Goal: Task Accomplishment & Management: Complete application form

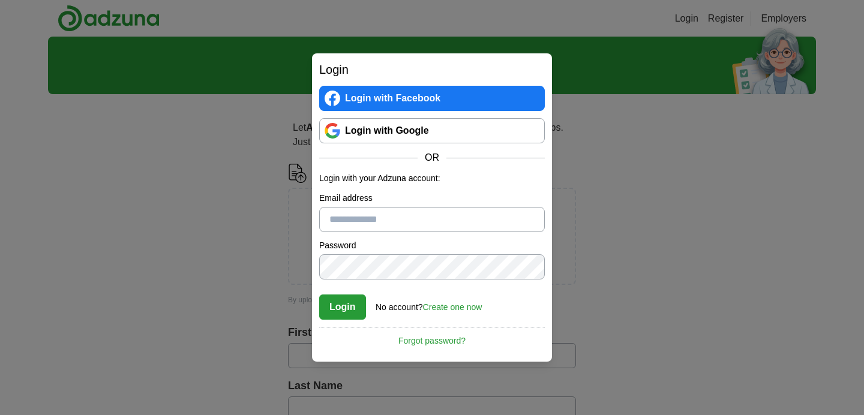
click at [466, 130] on link "Login with Google" at bounding box center [432, 130] width 226 height 25
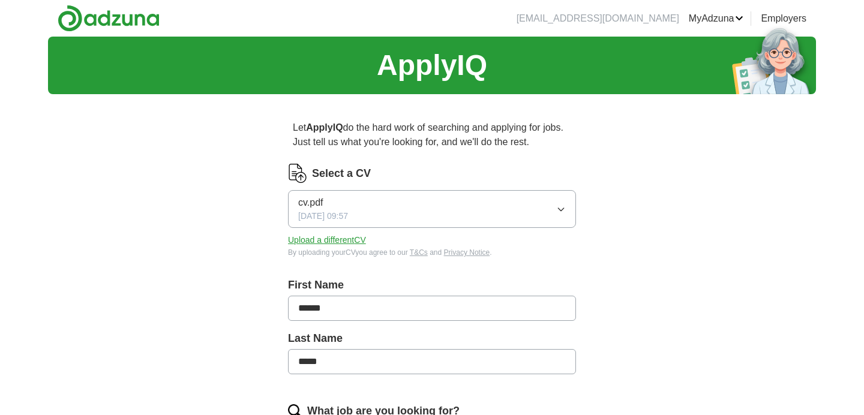
click at [563, 209] on icon "button" at bounding box center [560, 209] width 5 height 3
click at [533, 171] on div "Select a CV" at bounding box center [432, 173] width 288 height 19
click at [361, 240] on button "Upload a different CV" at bounding box center [327, 240] width 78 height 13
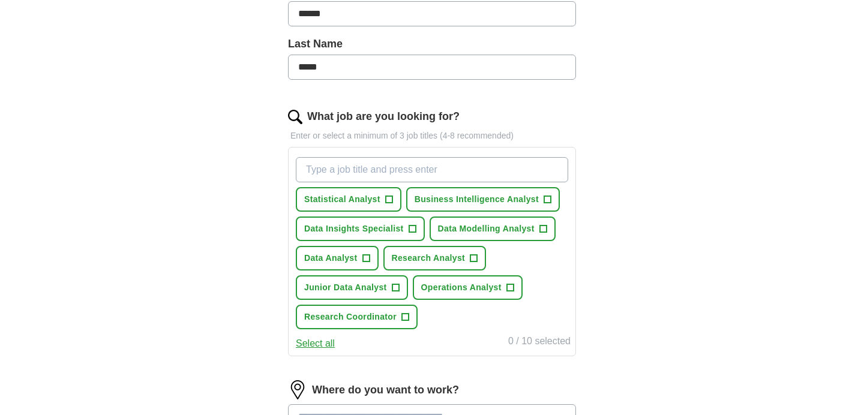
scroll to position [297, 0]
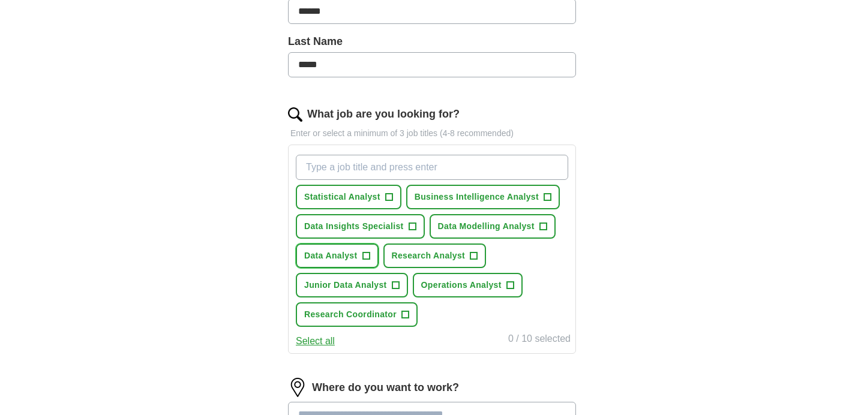
click at [361, 254] on button "Data Analyst +" at bounding box center [337, 256] width 83 height 25
click at [395, 286] on span "+" at bounding box center [395, 286] width 7 height 10
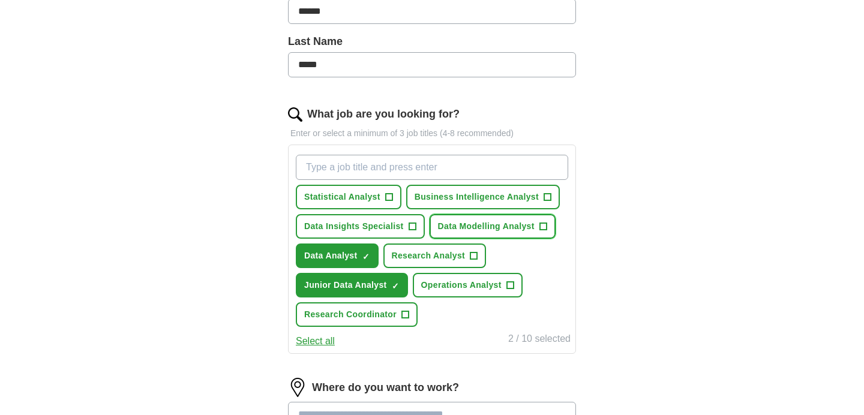
click at [518, 226] on span "Data Modelling Analyst" at bounding box center [486, 226] width 97 height 13
click at [521, 199] on span "Business Intelligence Analyst" at bounding box center [477, 197] width 124 height 13
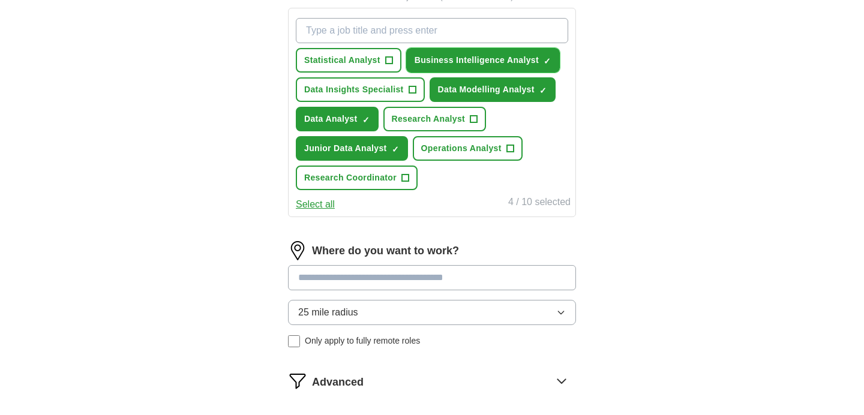
scroll to position [629, 0]
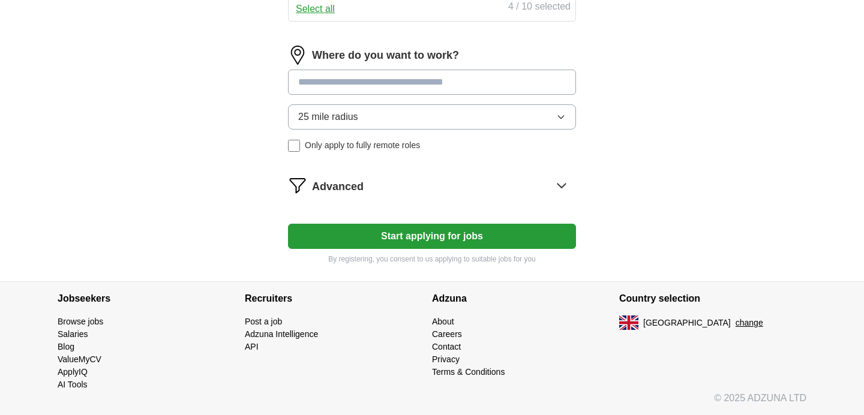
click at [489, 85] on input at bounding box center [432, 82] width 288 height 25
click at [387, 145] on div "25 mile radius Only apply to fully remote roles" at bounding box center [432, 127] width 288 height 47
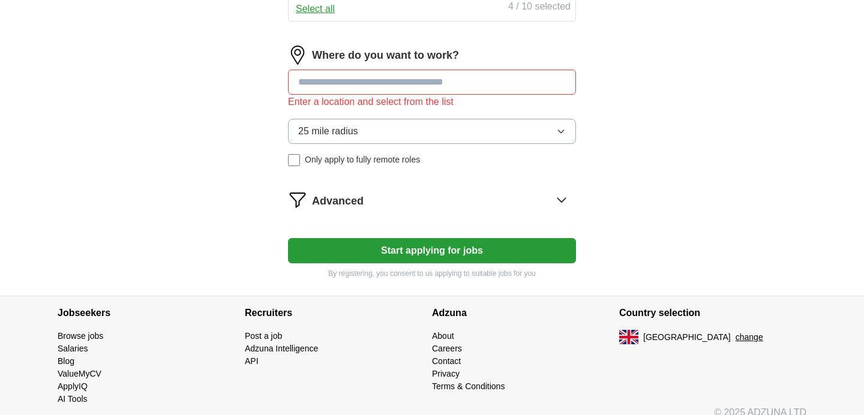
click at [391, 161] on span "Only apply to fully remote roles" at bounding box center [362, 160] width 115 height 13
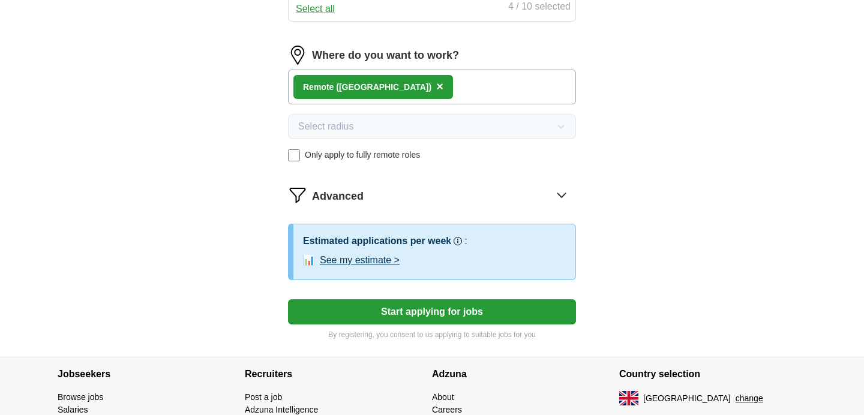
click at [561, 303] on button "Start applying for jobs" at bounding box center [432, 311] width 288 height 25
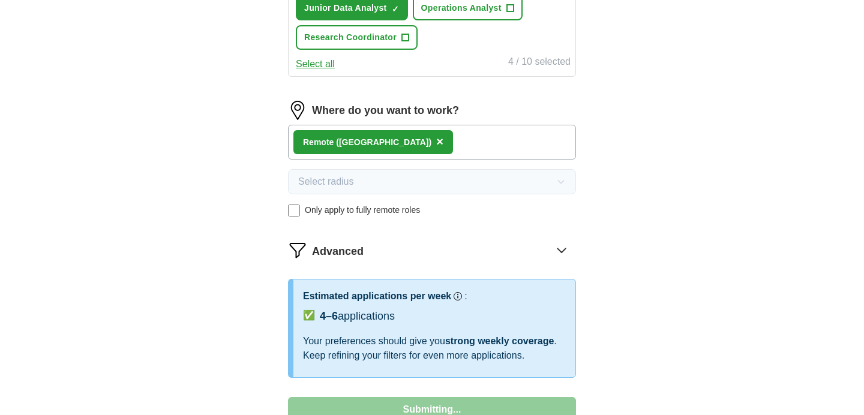
select select "**"
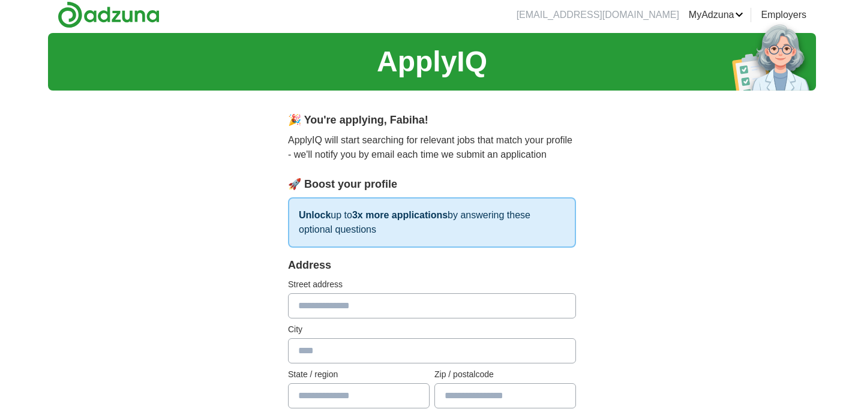
scroll to position [0, 0]
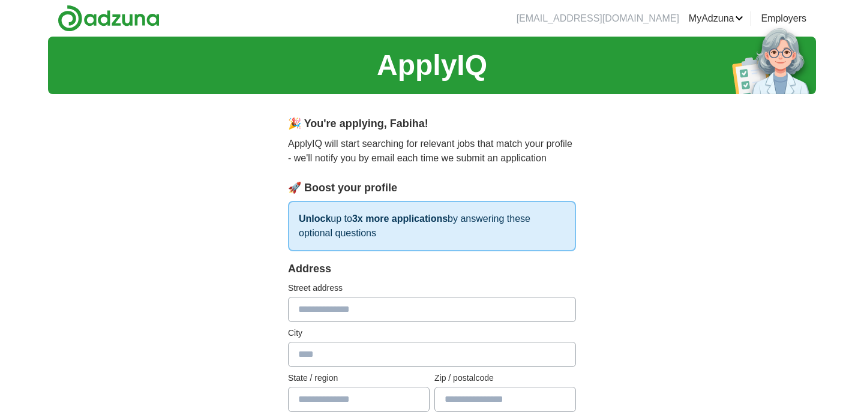
click at [536, 309] on input "text" at bounding box center [432, 309] width 288 height 25
type input "**********"
click at [520, 356] on input "text" at bounding box center [432, 354] width 288 height 25
type input "******"
click at [380, 394] on input "text" at bounding box center [359, 399] width 142 height 25
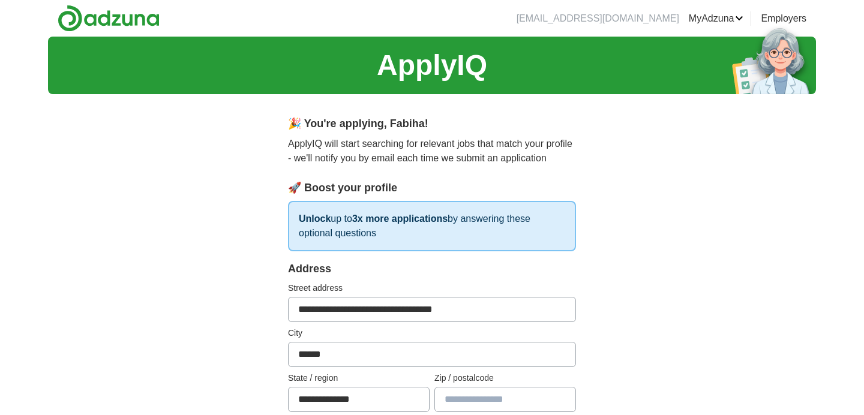
type input "**********"
click at [530, 391] on input "text" at bounding box center [505, 399] width 142 height 25
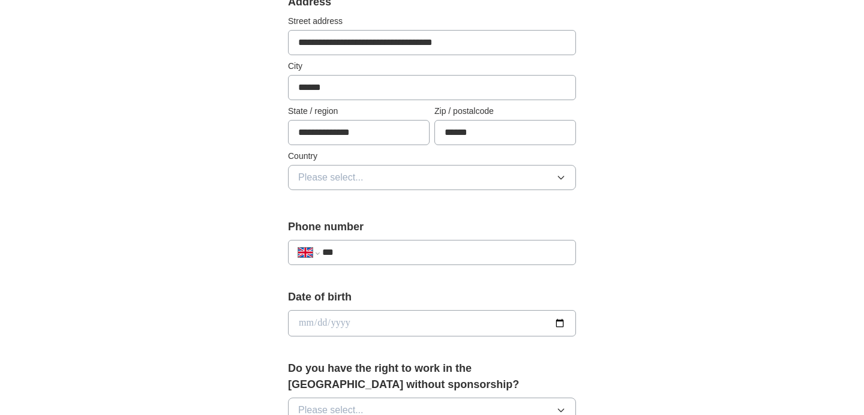
scroll to position [289, 0]
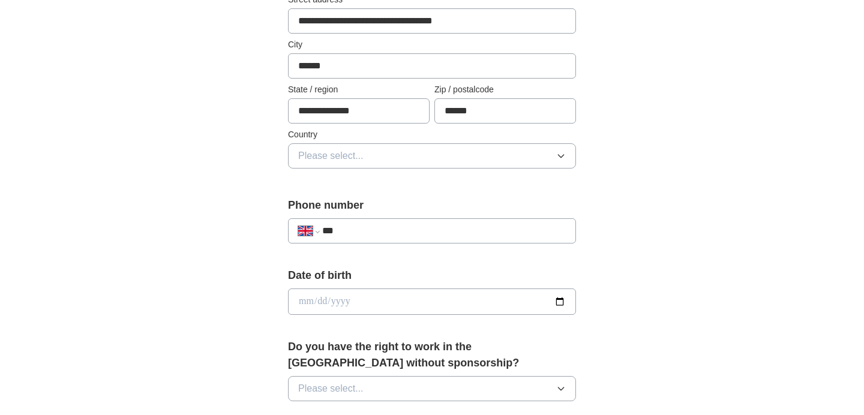
type input "******"
click at [447, 155] on button "Please select..." at bounding box center [432, 155] width 288 height 25
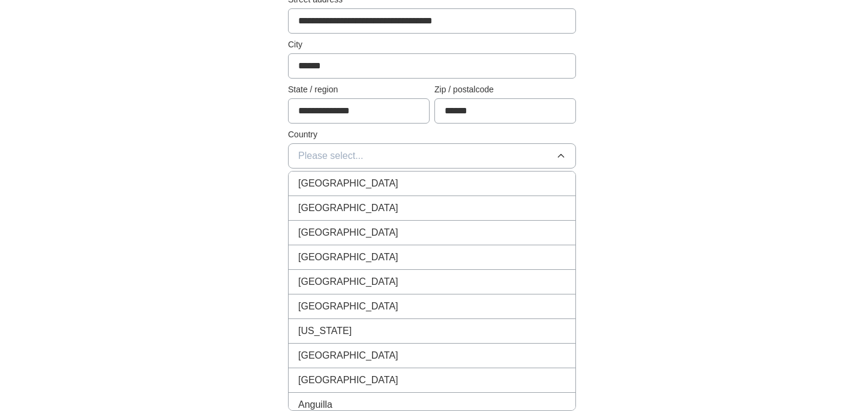
click at [437, 176] on li "[GEOGRAPHIC_DATA]" at bounding box center [432, 184] width 287 height 25
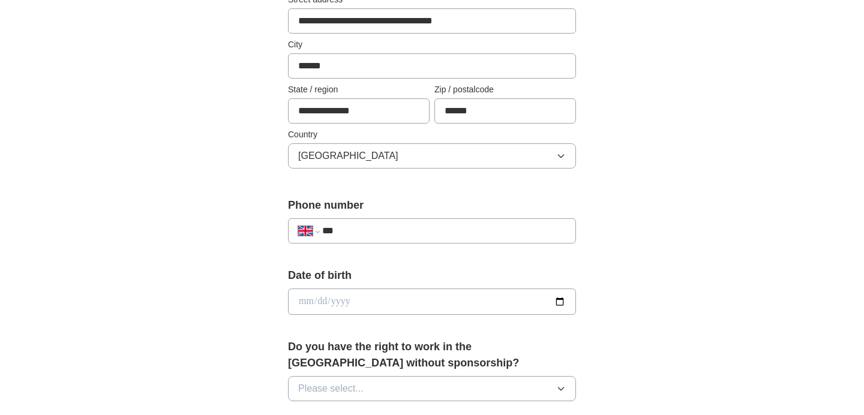
click at [432, 229] on input "***" at bounding box center [444, 231] width 244 height 14
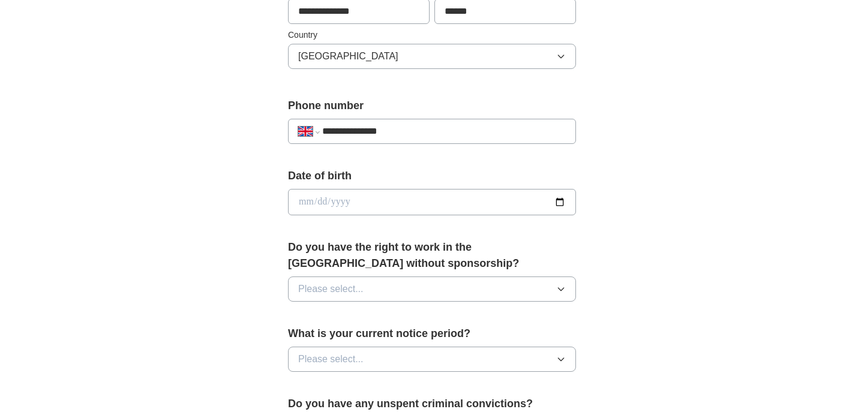
scroll to position [392, 0]
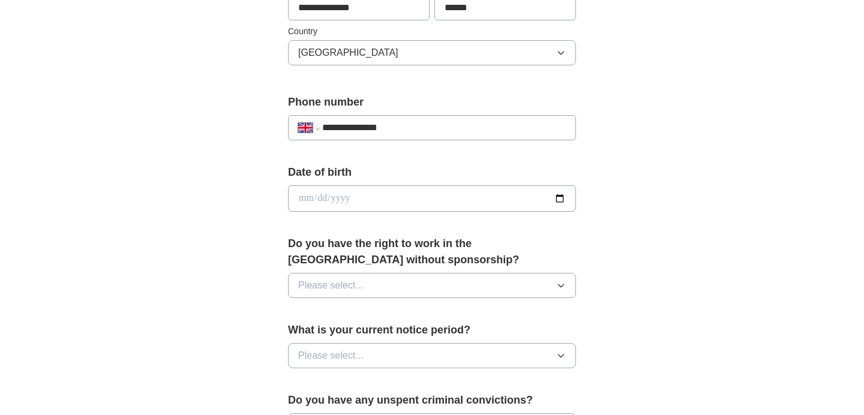
type input "**********"
click at [410, 193] on input "date" at bounding box center [432, 198] width 288 height 26
type input "**********"
click at [397, 289] on button "Please select..." at bounding box center [432, 285] width 288 height 25
click at [379, 319] on div "Yes" at bounding box center [432, 313] width 268 height 14
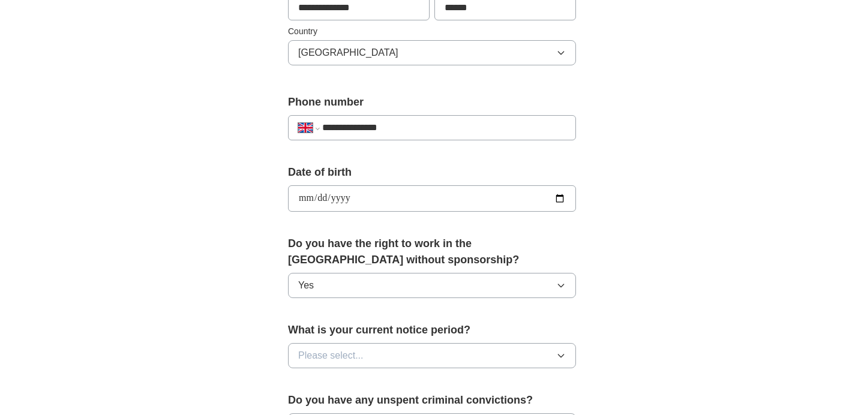
click at [388, 353] on button "Please select..." at bounding box center [432, 355] width 288 height 25
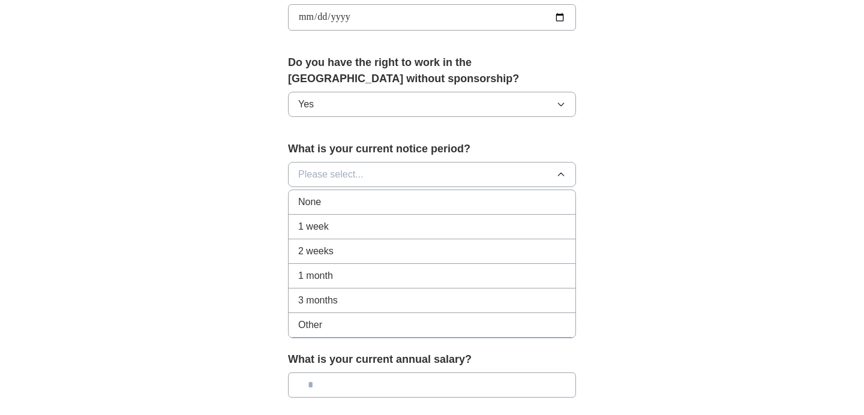
scroll to position [577, 0]
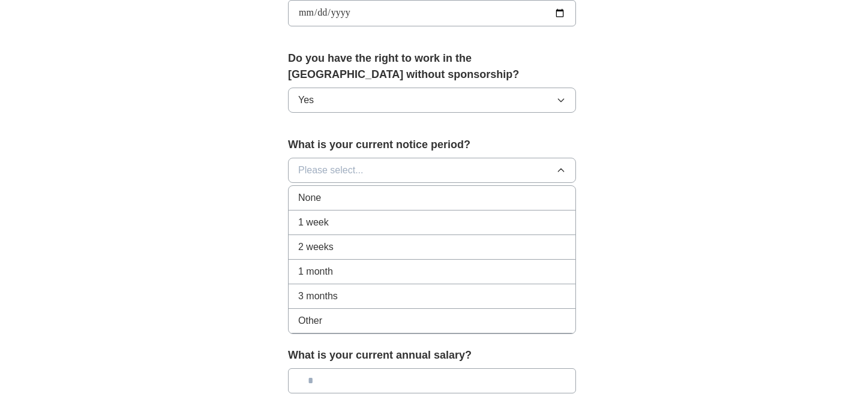
click at [376, 197] on div "None" at bounding box center [432, 198] width 268 height 14
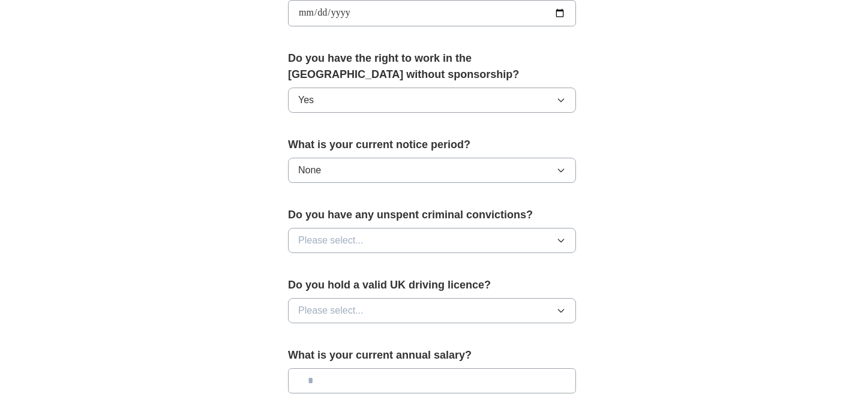
click at [379, 241] on button "Please select..." at bounding box center [432, 240] width 288 height 25
click at [359, 292] on div "No" at bounding box center [432, 293] width 268 height 14
click at [372, 314] on button "Please select..." at bounding box center [432, 310] width 288 height 25
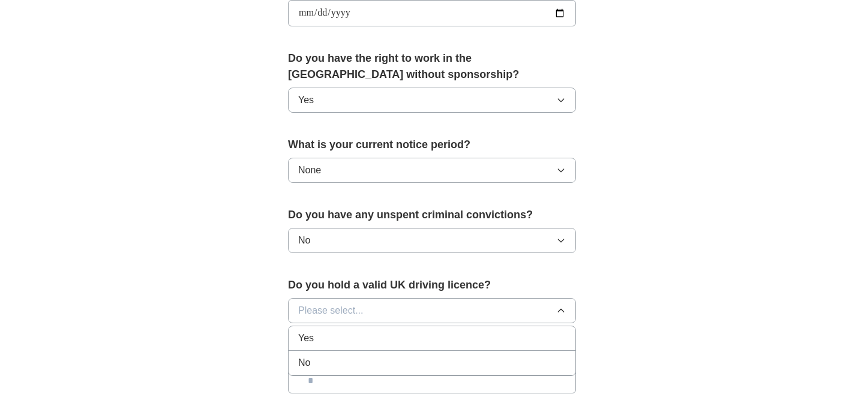
click at [361, 352] on li "No" at bounding box center [432, 363] width 287 height 25
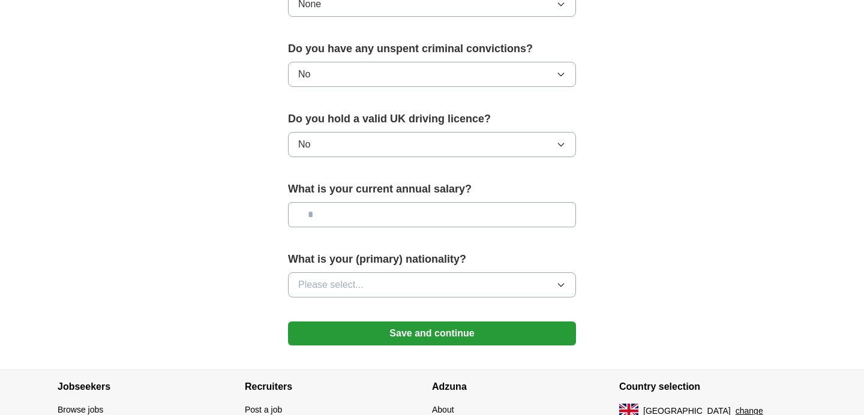
scroll to position [752, 0]
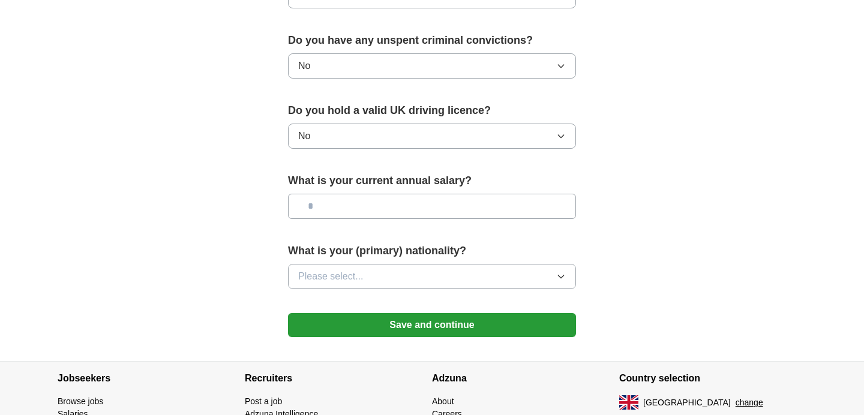
click at [416, 208] on input "text" at bounding box center [432, 206] width 288 height 25
click at [415, 271] on button "Please select..." at bounding box center [432, 276] width 288 height 25
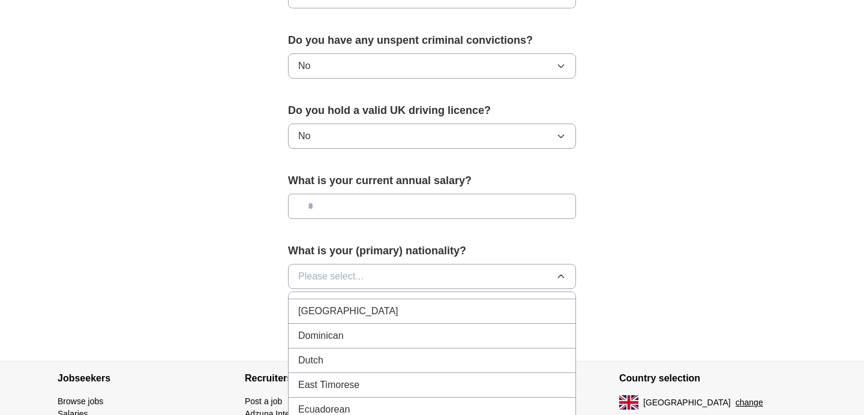
scroll to position [1196, 0]
click at [392, 359] on div "Dutch" at bounding box center [432, 363] width 268 height 14
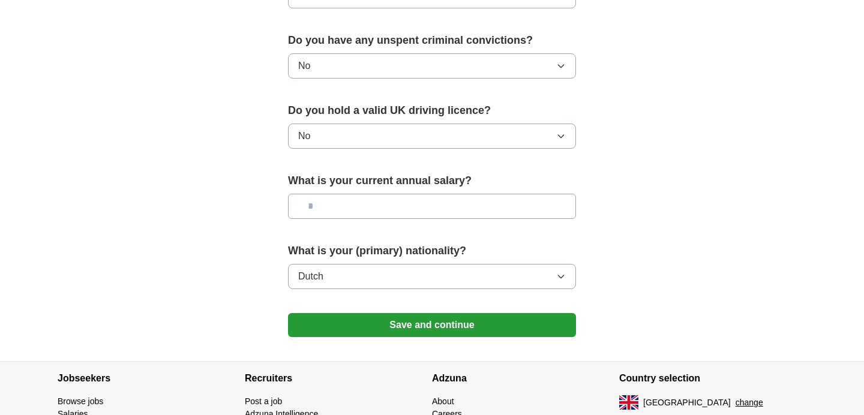
click at [410, 330] on button "Save and continue" at bounding box center [432, 325] width 288 height 24
